Goal: Obtain resource: Download file/media

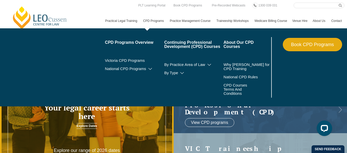
click at [141, 23] on link "CPD Programs" at bounding box center [154, 20] width 27 height 15
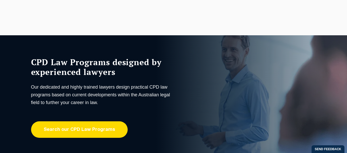
click at [104, 129] on link "Search our CPD Law Programs" at bounding box center [79, 129] width 97 height 16
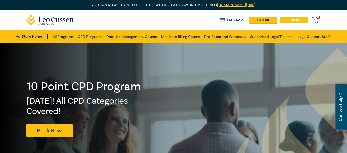
click at [294, 19] on link "Log in" at bounding box center [294, 20] width 28 height 7
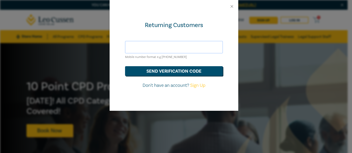
click at [197, 46] on input "text" at bounding box center [174, 47] width 98 height 12
type input "robyn.lindsay2021@outlook.com"
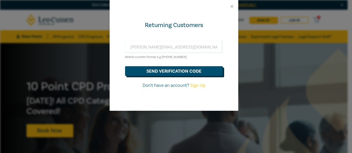
click at [173, 71] on button "send verification code" at bounding box center [174, 71] width 98 height 10
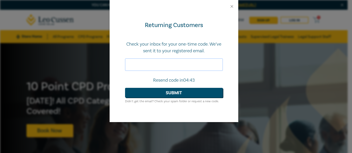
click at [157, 66] on input "text" at bounding box center [174, 64] width 98 height 12
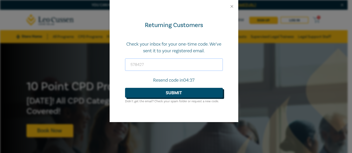
type input "578427"
click at [168, 93] on button "Submit" at bounding box center [174, 93] width 98 height 10
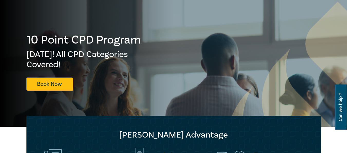
scroll to position [48, 0]
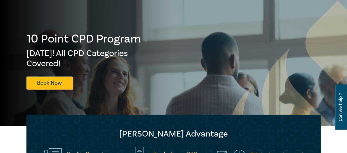
click at [168, 93] on div at bounding box center [87, 60] width 174 height 130
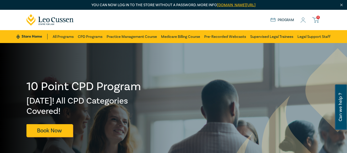
click at [303, 20] on icon at bounding box center [303, 19] width 5 height 5
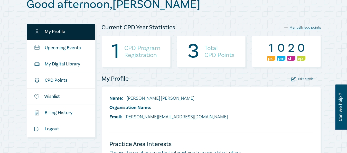
scroll to position [64, 0]
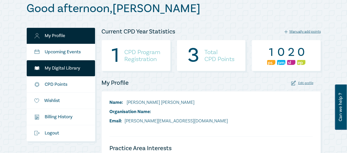
click at [49, 66] on link "My Digital Library" at bounding box center [61, 68] width 69 height 16
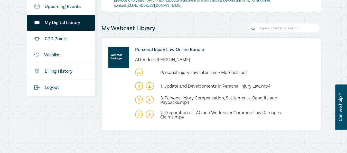
scroll to position [118, 0]
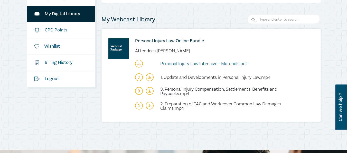
click at [234, 64] on span "Personal Injury Law Intensive - Materials.pdf" at bounding box center [203, 64] width 87 height 6
click at [138, 76] on icon at bounding box center [139, 77] width 2 height 3
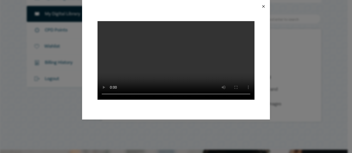
click at [263, 6] on button "Close" at bounding box center [263, 6] width 5 height 5
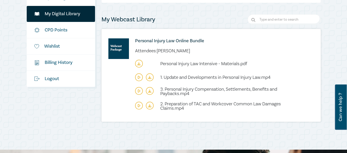
click at [138, 104] on icon at bounding box center [139, 105] width 2 height 3
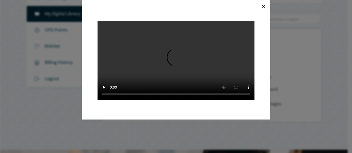
click at [262, 5] on button "Close" at bounding box center [263, 6] width 5 height 5
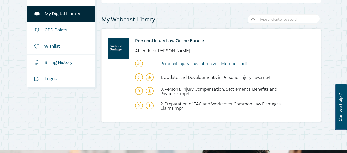
click at [206, 63] on span "Personal Injury Law Intensive - Materials.pdf" at bounding box center [203, 64] width 87 height 6
click at [139, 91] on icon at bounding box center [139, 91] width 8 height 8
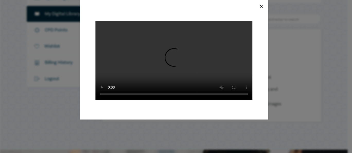
click at [261, 5] on button "Close" at bounding box center [261, 6] width 5 height 5
